Goal: Task Accomplishment & Management: Manage account settings

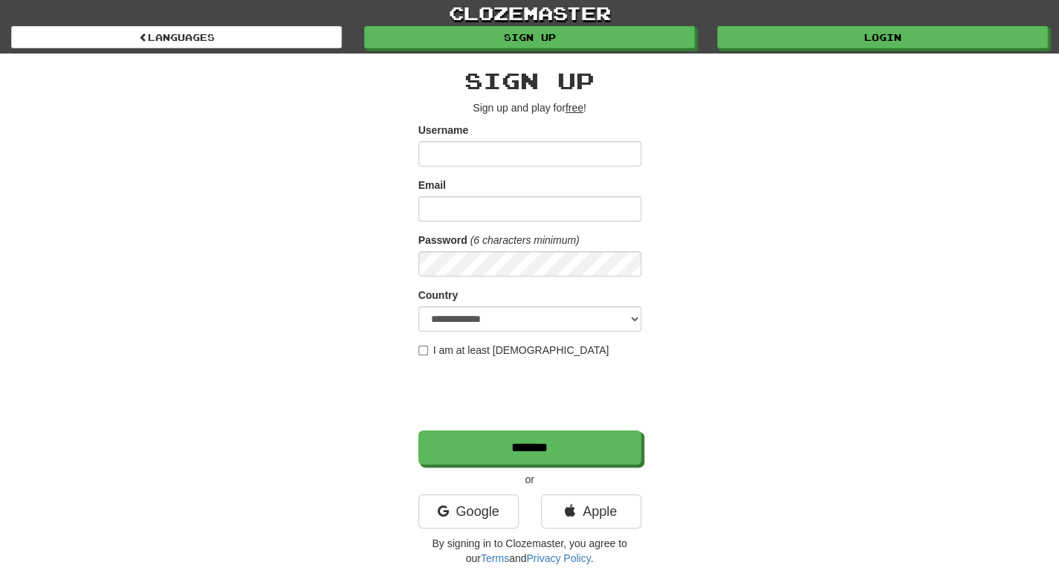
click at [489, 527] on div "Google" at bounding box center [468, 515] width 123 height 42
click at [488, 512] on link "Google" at bounding box center [469, 511] width 100 height 34
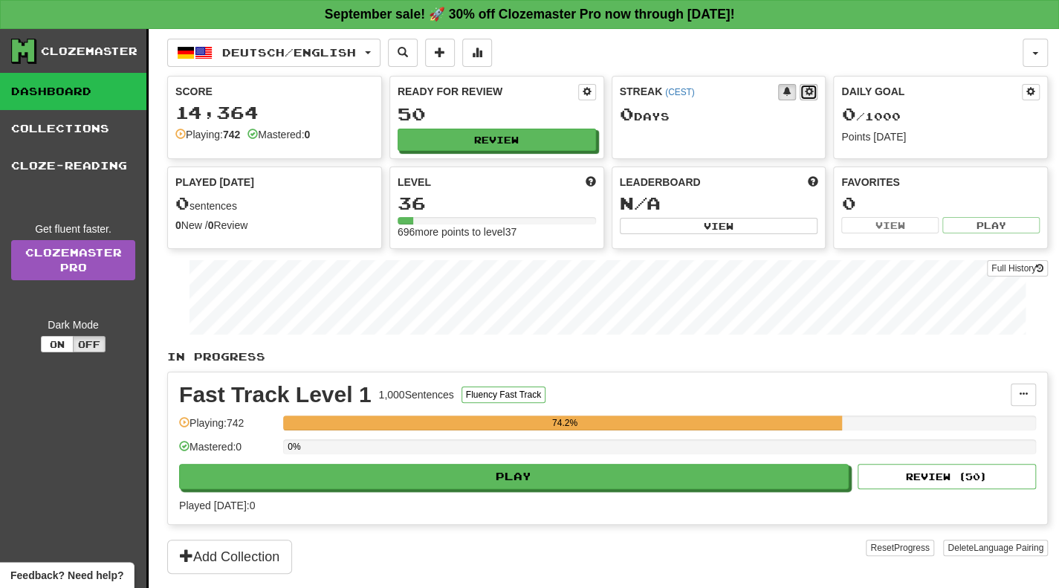
click at [810, 94] on span at bounding box center [808, 91] width 9 height 9
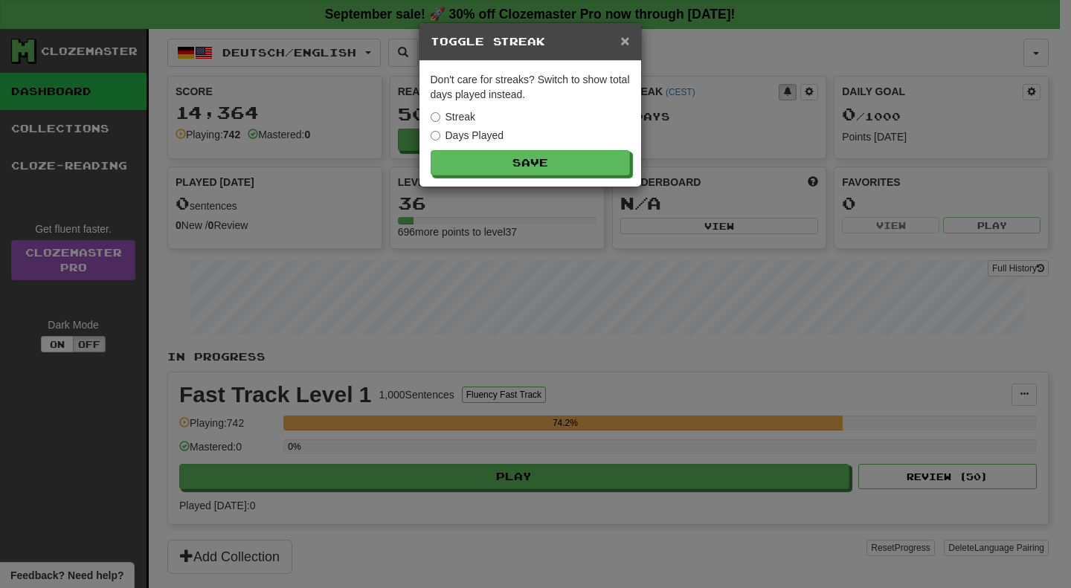
click at [628, 42] on span "×" at bounding box center [624, 40] width 9 height 17
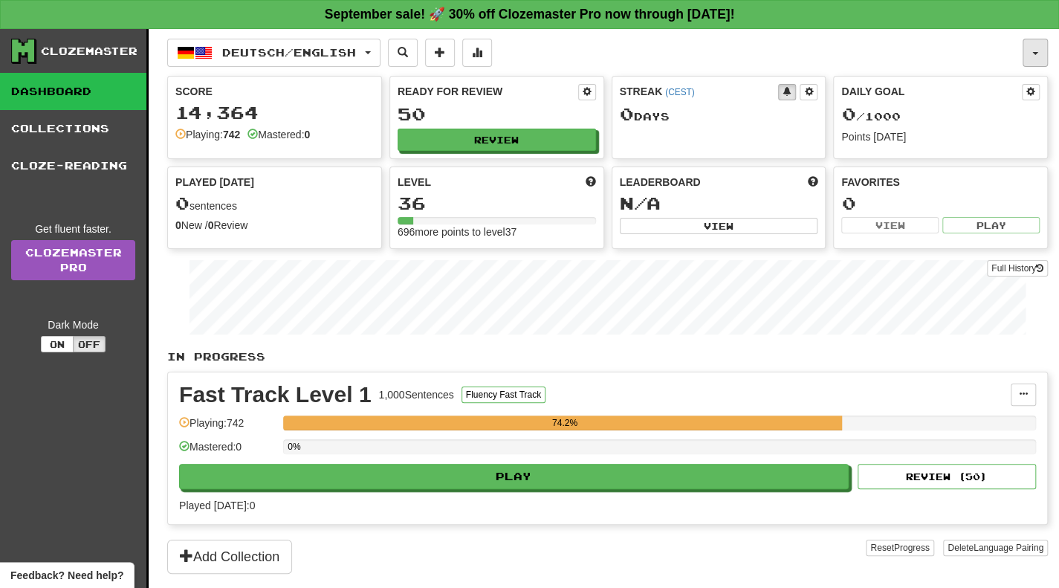
click at [1027, 50] on button "button" at bounding box center [1035, 53] width 25 height 28
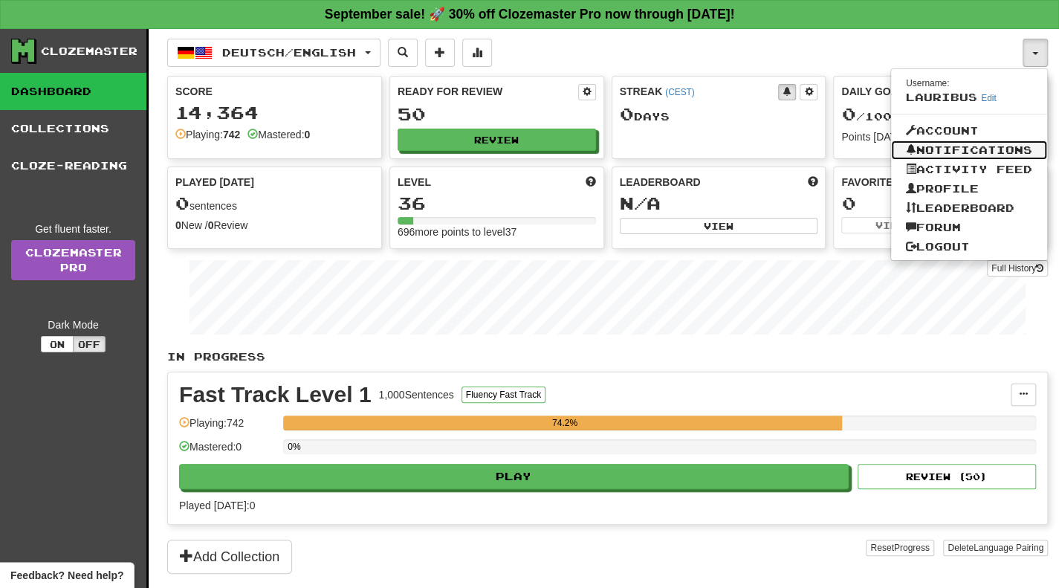
click at [951, 147] on link "Notifications" at bounding box center [969, 150] width 156 height 19
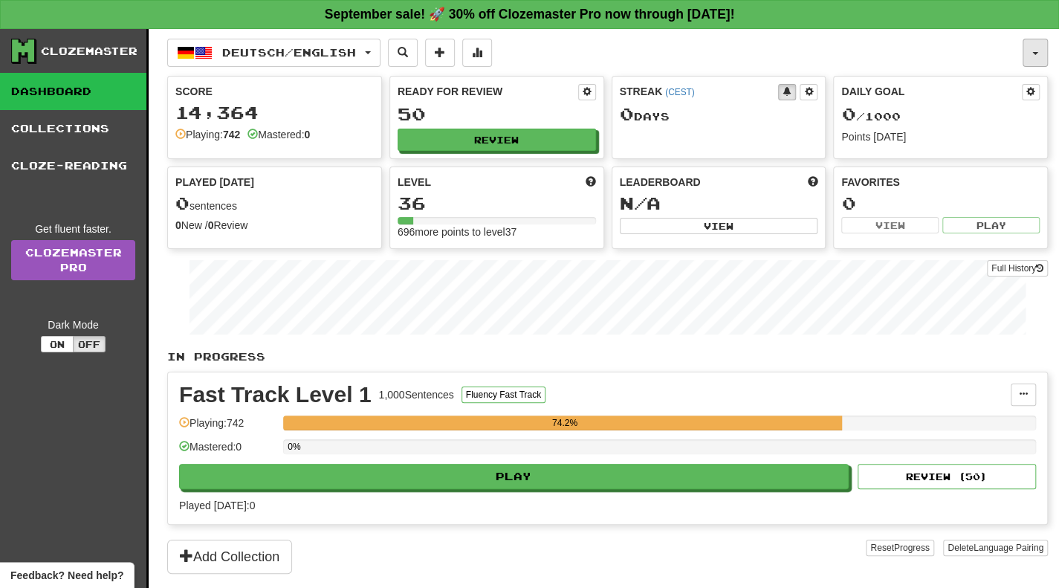
click at [1033, 56] on button "button" at bounding box center [1035, 53] width 25 height 28
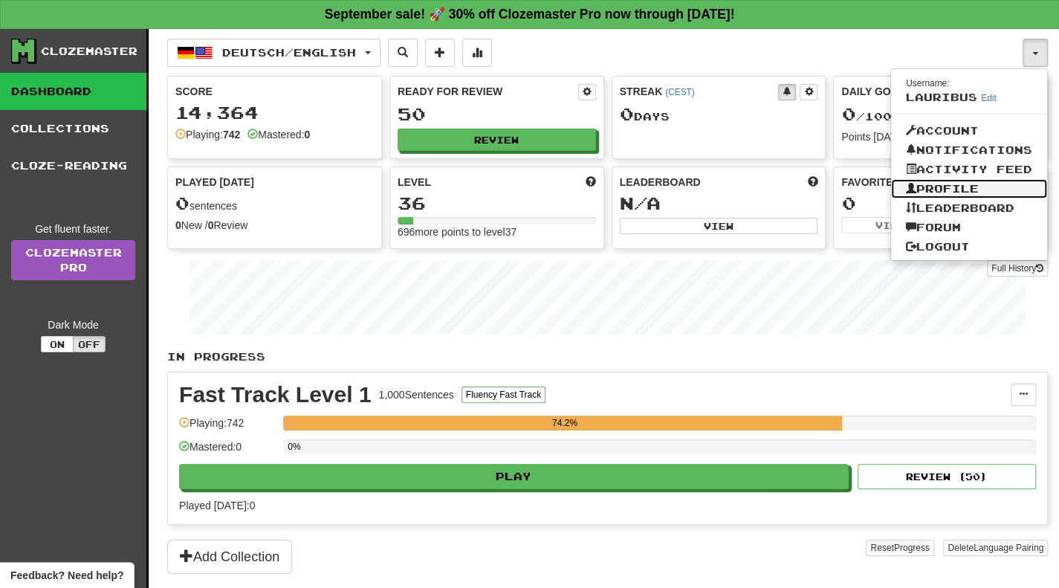
click at [932, 190] on link "Profile" at bounding box center [969, 188] width 156 height 19
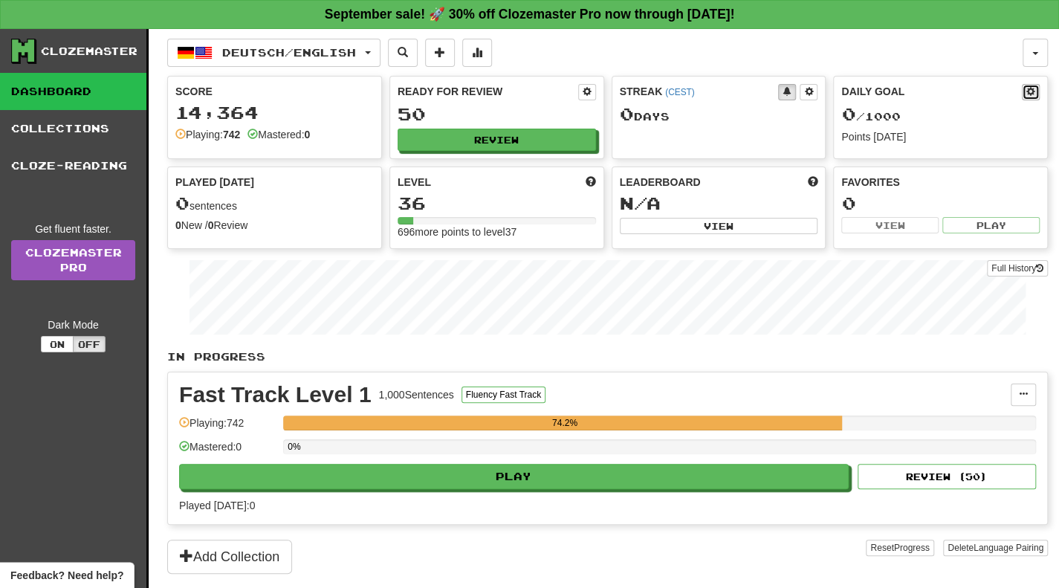
click at [1034, 97] on button at bounding box center [1031, 92] width 18 height 16
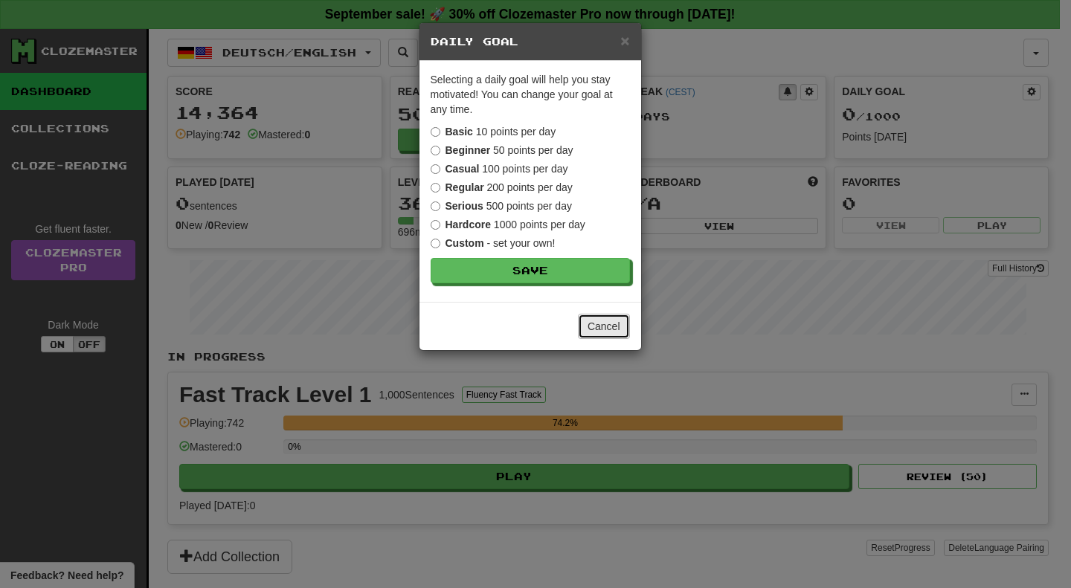
click at [599, 335] on button "Cancel" at bounding box center [604, 326] width 52 height 25
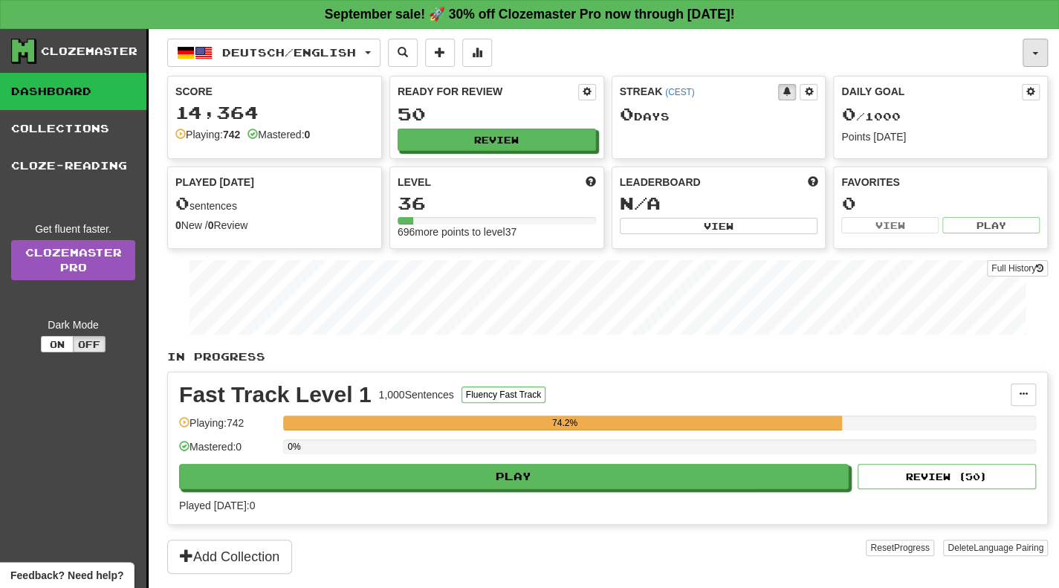
click at [1046, 42] on button "button" at bounding box center [1035, 53] width 25 height 28
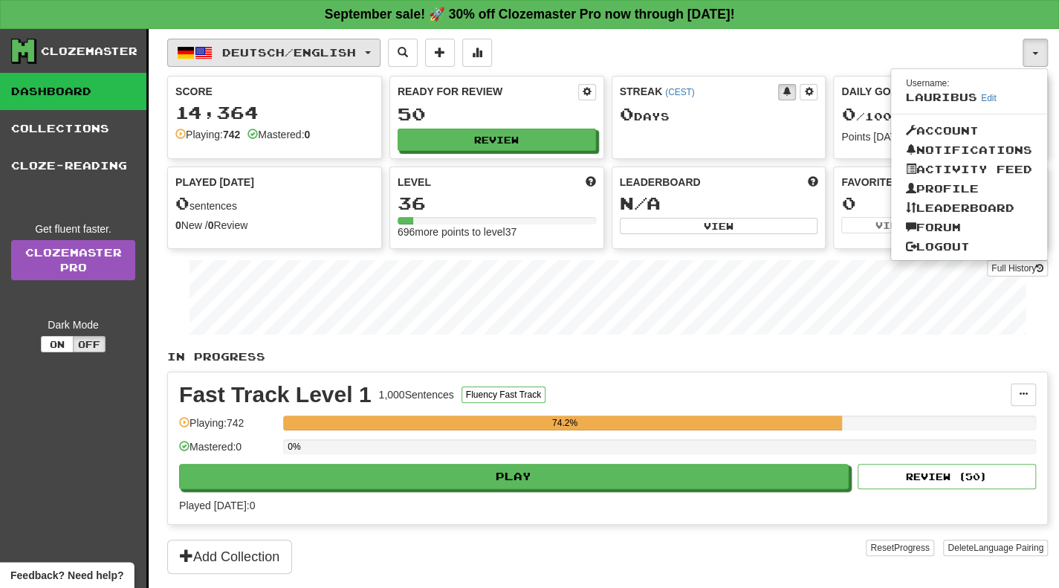
click at [352, 47] on span "Deutsch / English" at bounding box center [289, 52] width 134 height 13
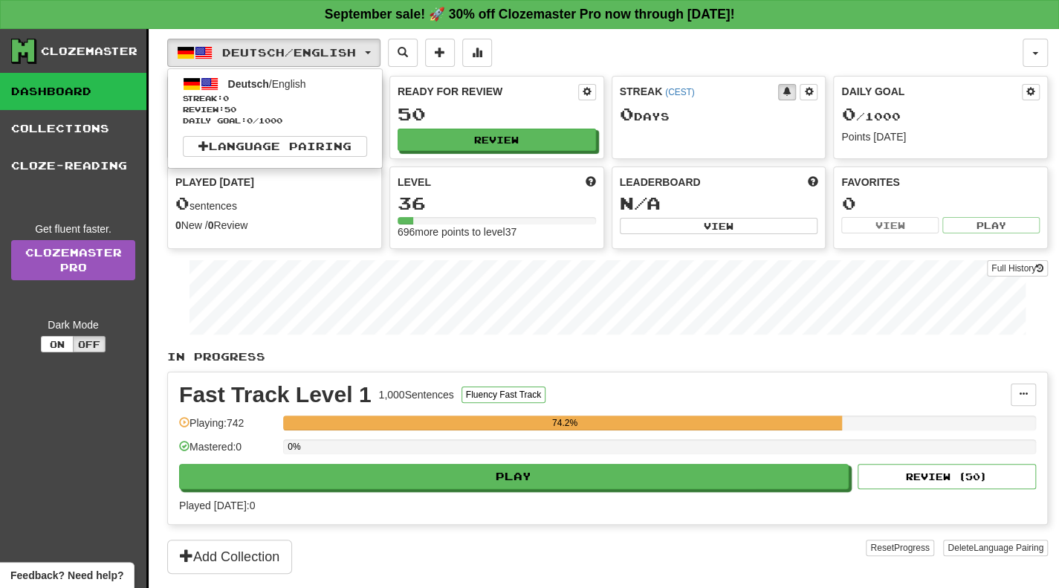
click at [58, 88] on link "Dashboard" at bounding box center [73, 91] width 146 height 37
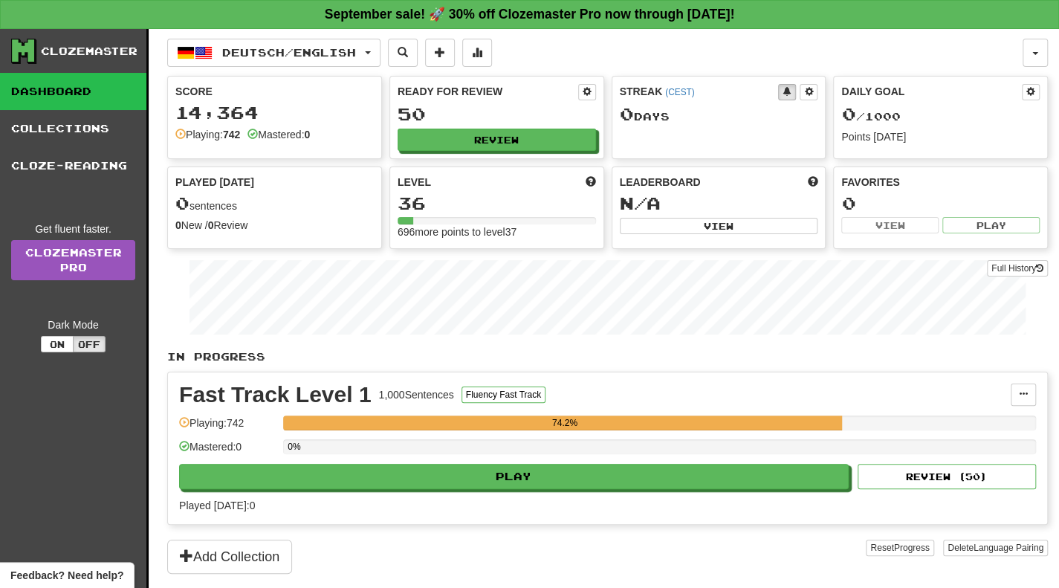
click at [74, 51] on div "Clozemaster" at bounding box center [89, 51] width 97 height 15
click at [1044, 62] on button "button" at bounding box center [1035, 53] width 25 height 28
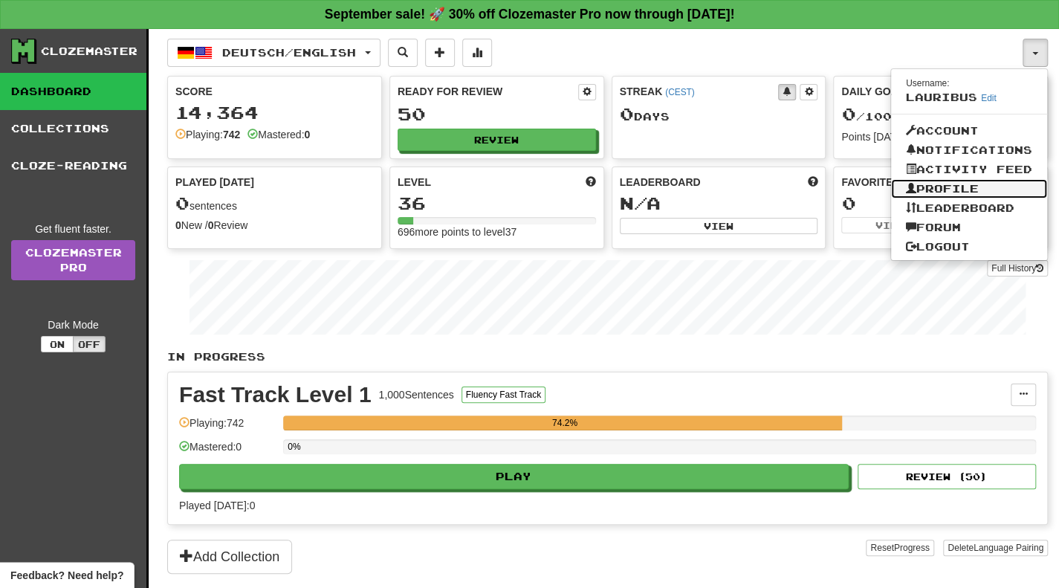
click at [952, 188] on link "Profile" at bounding box center [969, 188] width 156 height 19
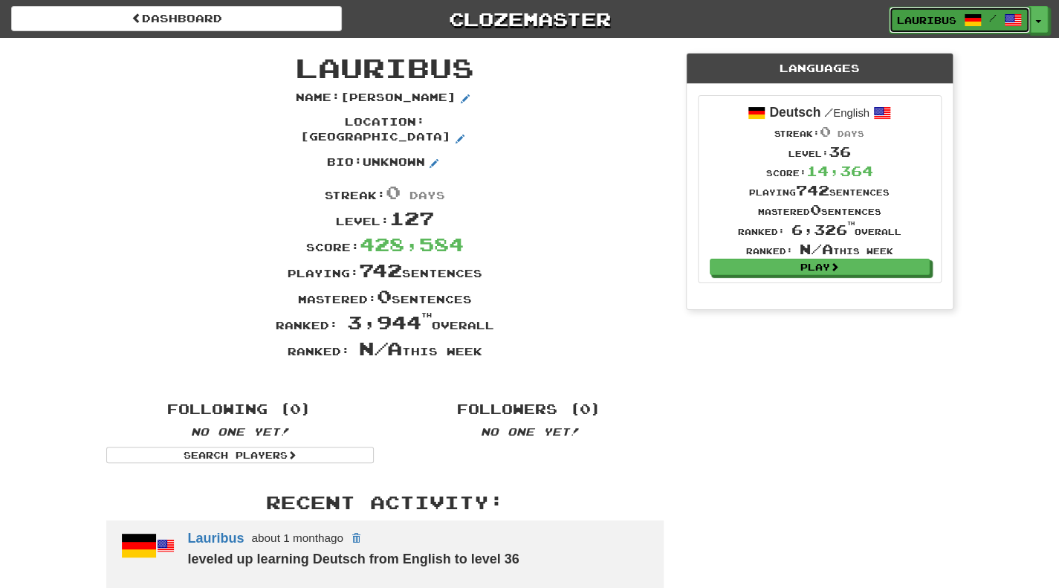
click at [1023, 21] on link "Lauribus /" at bounding box center [959, 20] width 141 height 27
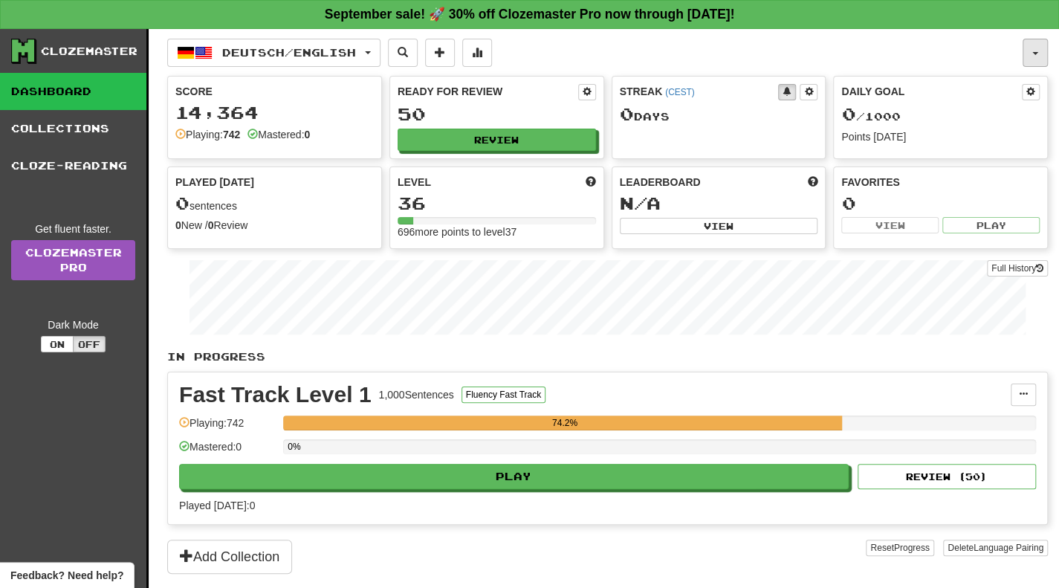
click at [1039, 59] on button "button" at bounding box center [1035, 53] width 25 height 28
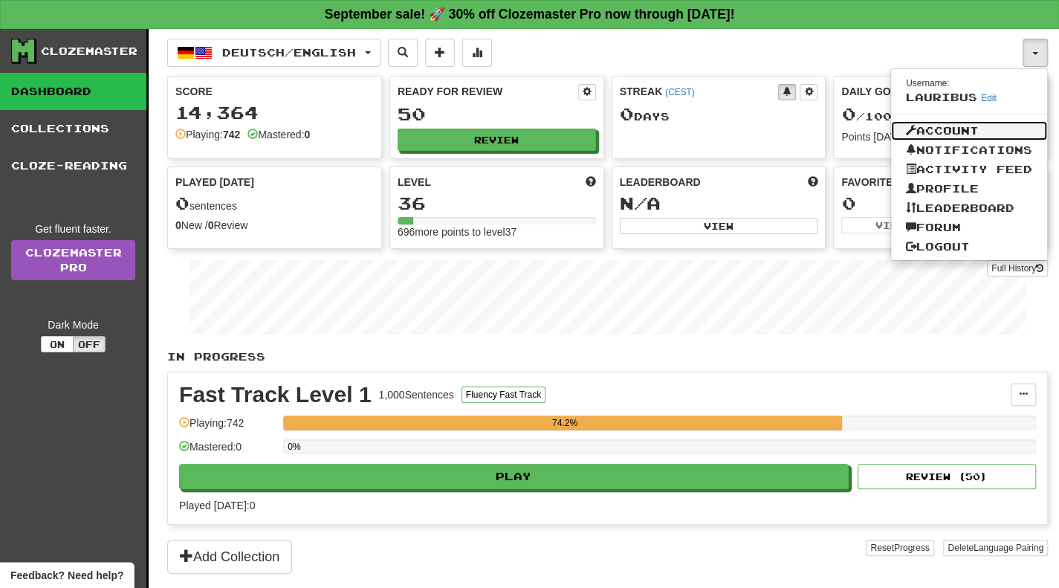
click at [938, 130] on link "Account" at bounding box center [969, 130] width 156 height 19
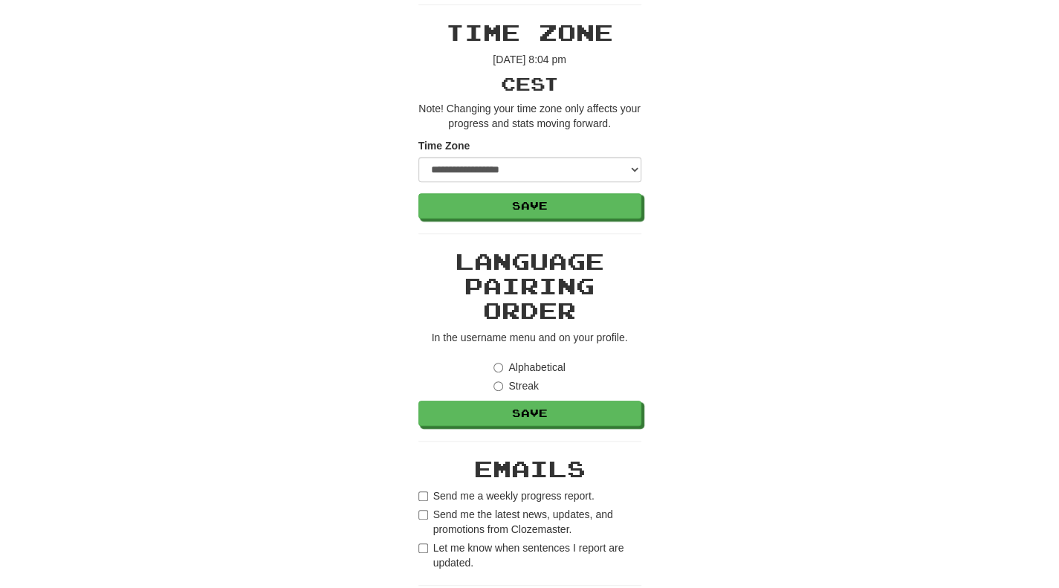
scroll to position [520, 0]
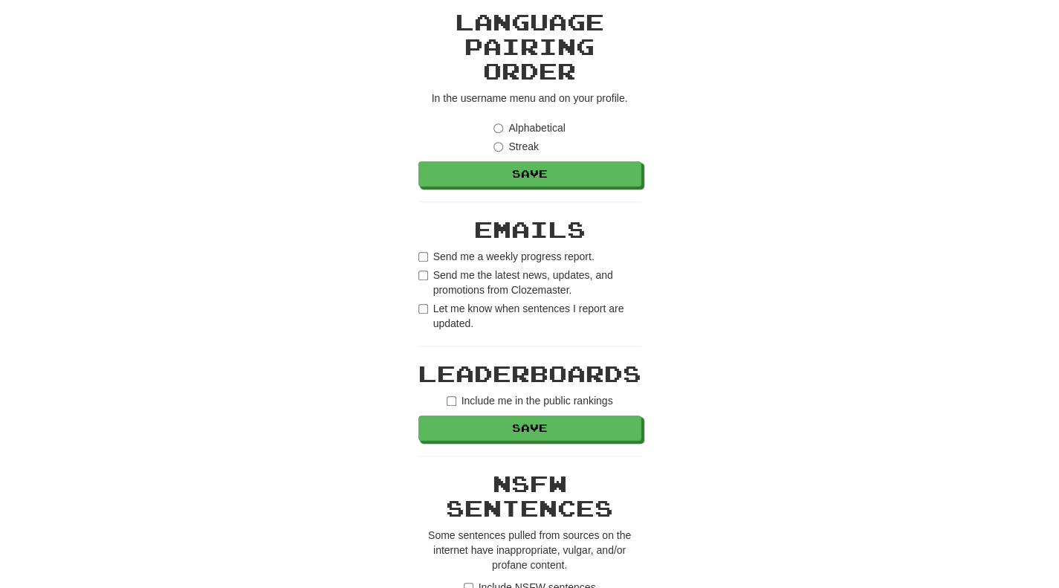
click at [452, 246] on div "**********" at bounding box center [530, 227] width 223 height 1421
click at [455, 263] on form "Send me a weekly progress report. Send me the latest news, updates, and promoti…" at bounding box center [530, 290] width 223 height 82
click at [457, 279] on label "Send me the latest news, updates, and promotions from Clozemaster." at bounding box center [530, 283] width 223 height 30
click at [435, 309] on label "Let me know when sentences I report are updated." at bounding box center [530, 316] width 223 height 30
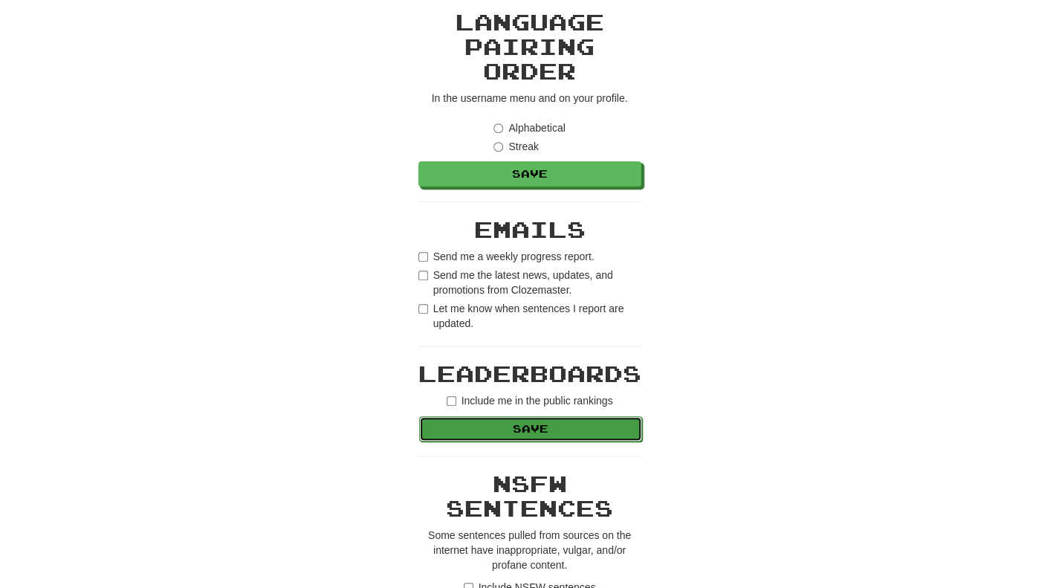
click at [567, 429] on button "Save" at bounding box center [530, 428] width 223 height 25
